Goal: Transaction & Acquisition: Subscribe to service/newsletter

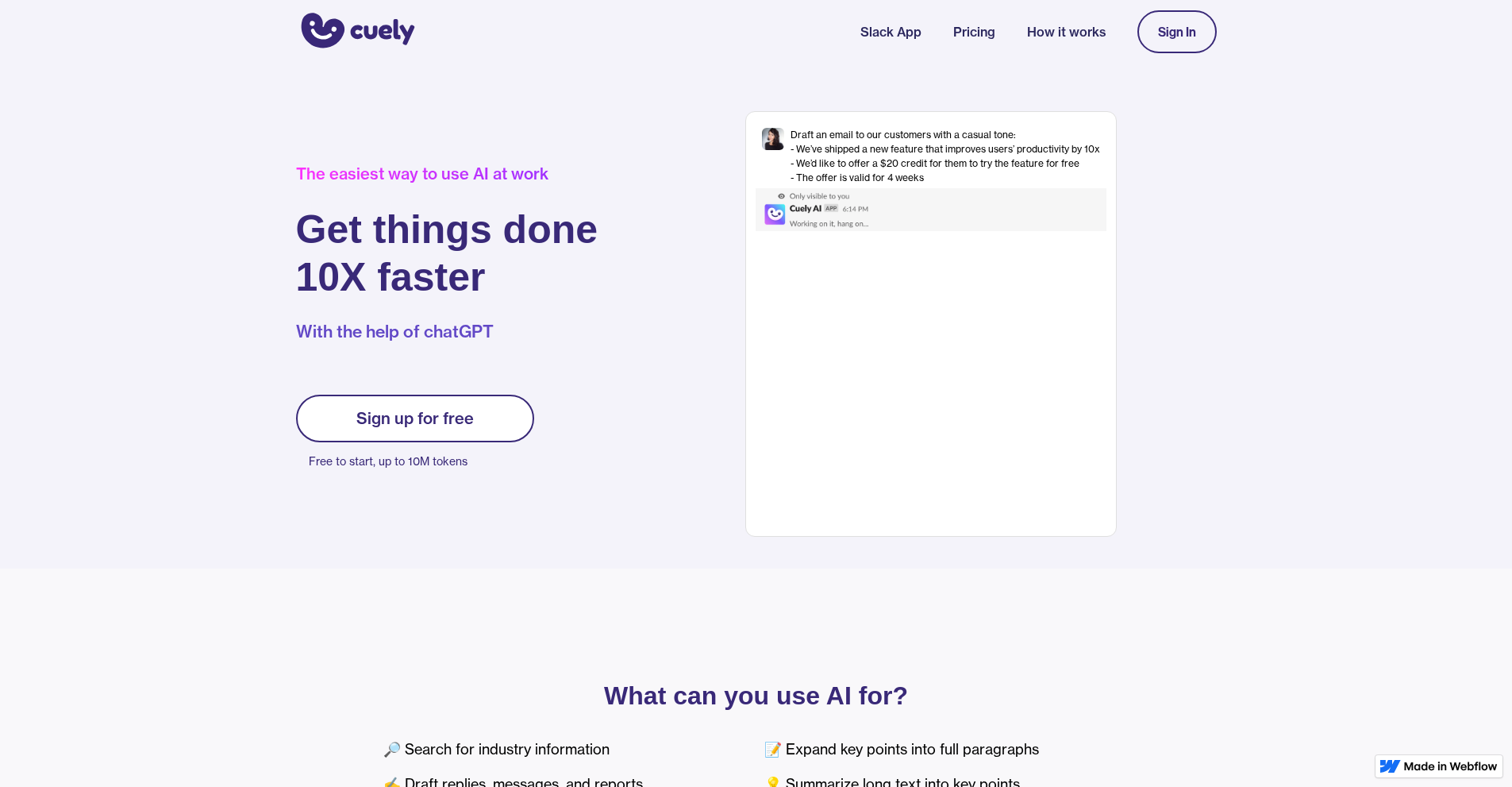
click at [463, 425] on div "Sign up for free" at bounding box center [415, 418] width 117 height 19
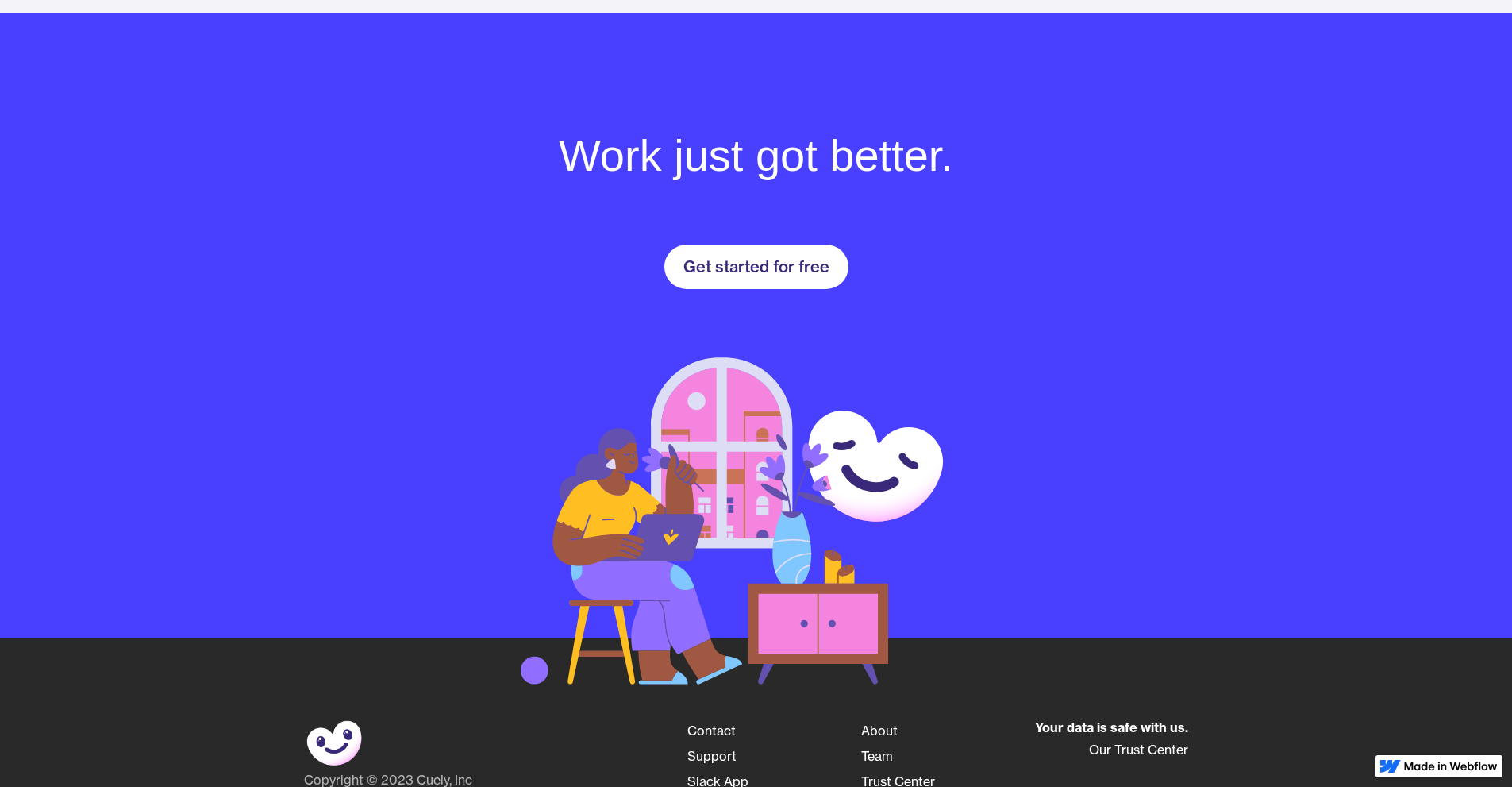
scroll to position [2323, 0]
